Goal: Navigation & Orientation: Find specific page/section

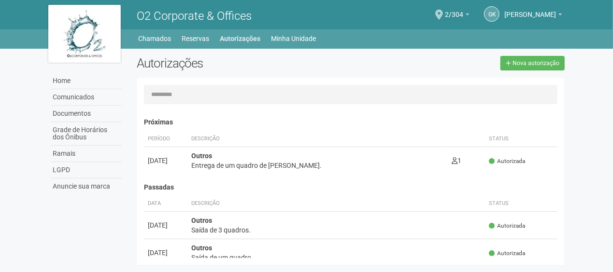
click at [220, 38] on ul "Home Home Comunicados Documentos Grade de Horários dos Ônibus Ramais LGPD Anunc…" at bounding box center [351, 39] width 427 height 14
click at [224, 43] on link "Autorizações" at bounding box center [240, 39] width 41 height 14
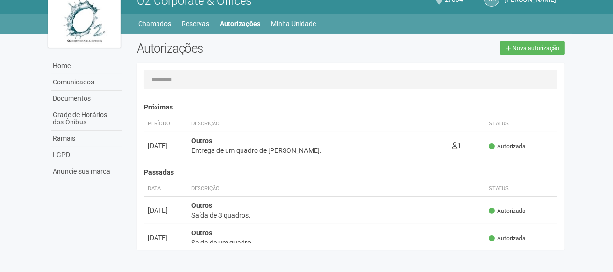
scroll to position [1884, 0]
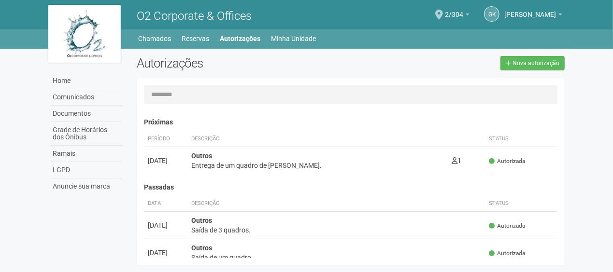
click at [253, 50] on div "Home Comunicados Documentos Grade de Horários dos Ônibus Ramais LGPD Anuncie su…" at bounding box center [306, 160] width 531 height 222
click at [256, 45] on div "Home Home Comunicados Documentos Grade de Horários dos Ônibus Ramais LGPD Anunc…" at bounding box center [306, 38] width 613 height 19
click at [278, 42] on link "Minha Unidade" at bounding box center [293, 39] width 45 height 14
click at [242, 37] on link "Autorizações" at bounding box center [240, 39] width 41 height 14
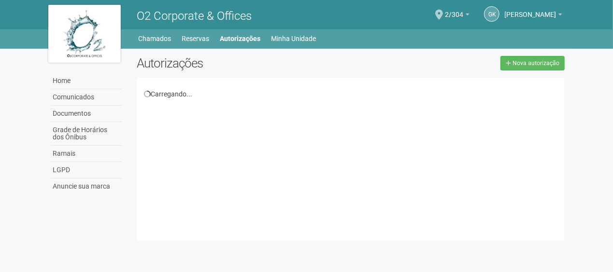
click at [172, 32] on li "Chamados" at bounding box center [160, 39] width 43 height 14
